Goal: Use online tool/utility

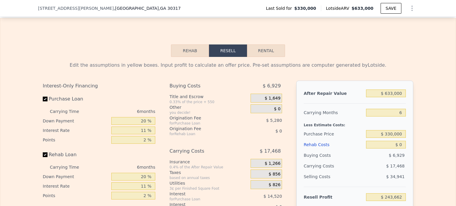
scroll to position [741, 0]
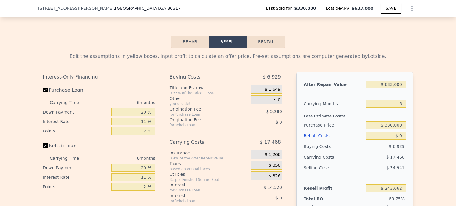
click at [268, 48] on button "Rental" at bounding box center [266, 42] width 38 height 12
select select "30"
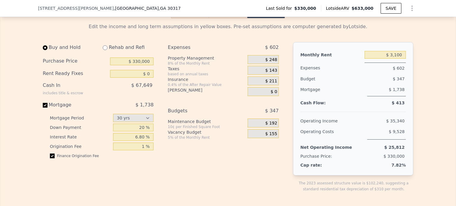
scroll to position [783, 0]
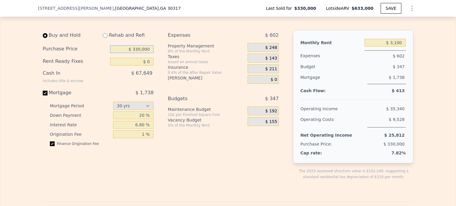
click at [148, 53] on input "$ 330,000" at bounding box center [131, 49] width 43 height 8
type input "$ 3"
type input "$ 462,000"
click at [226, 81] on div "[PERSON_NAME]" at bounding box center [206, 78] width 77 height 6
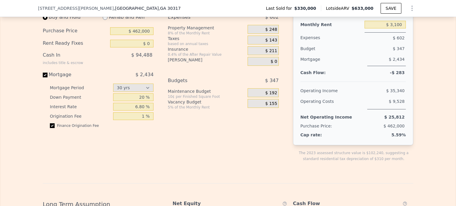
scroll to position [797, 0]
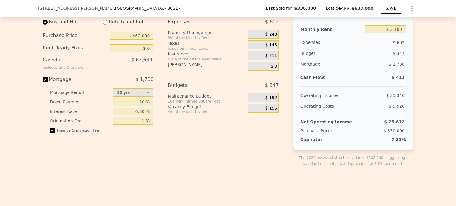
click at [140, 82] on span "$ 1,738" at bounding box center [144, 80] width 18 height 6
click at [47, 82] on input "Mortgage $ 1,738" at bounding box center [45, 79] width 5 height 5
checkbox input "false"
type input "$ 4,200"
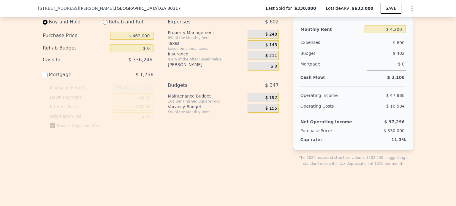
click at [43, 77] on input "Mortgage $ 1,738" at bounding box center [45, 75] width 5 height 5
checkbox input "true"
type input "$ 3,100"
